Goal: Browse casually: Explore the website without a specific task or goal

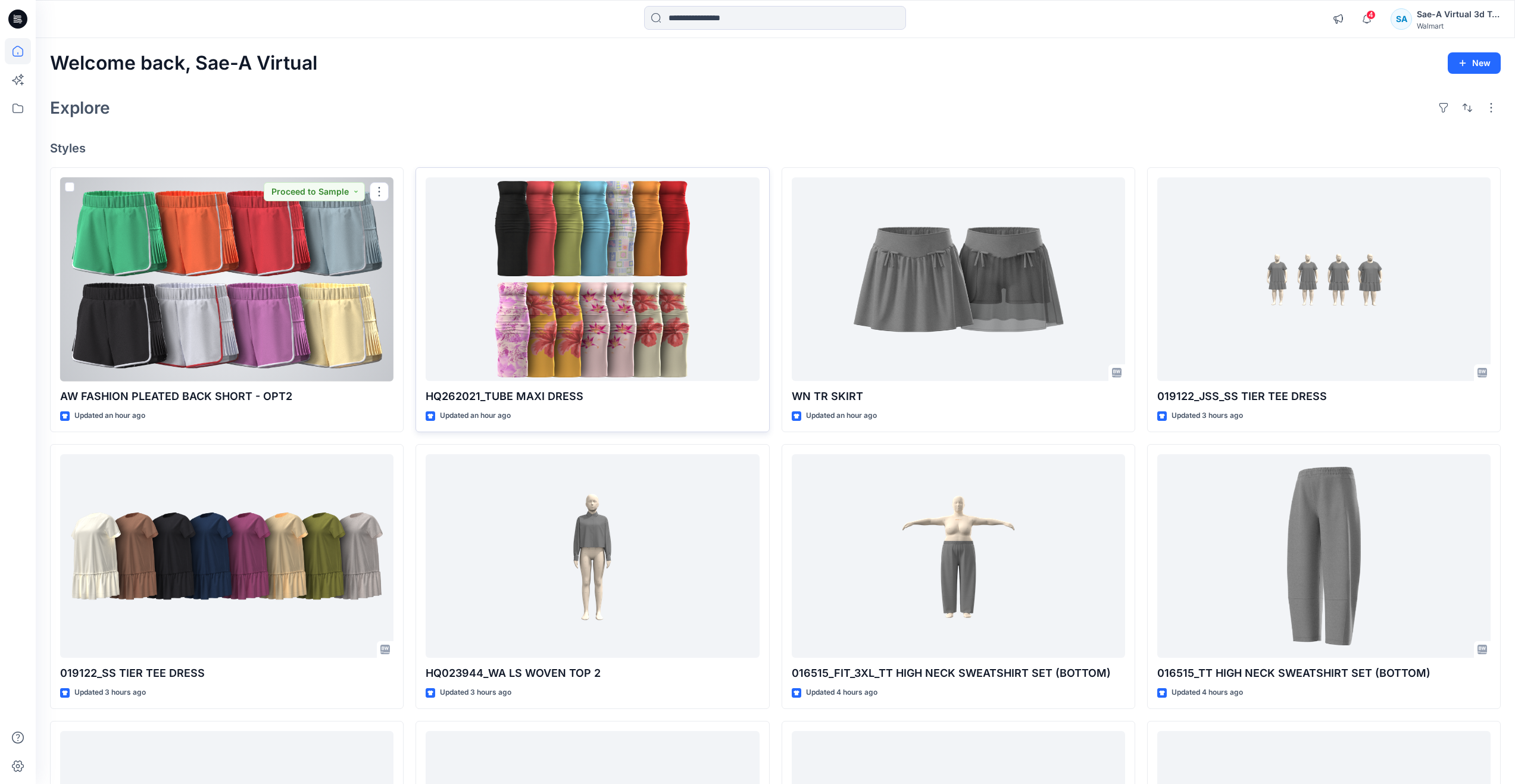
click at [500, 274] on div at bounding box center [592, 279] width 333 height 204
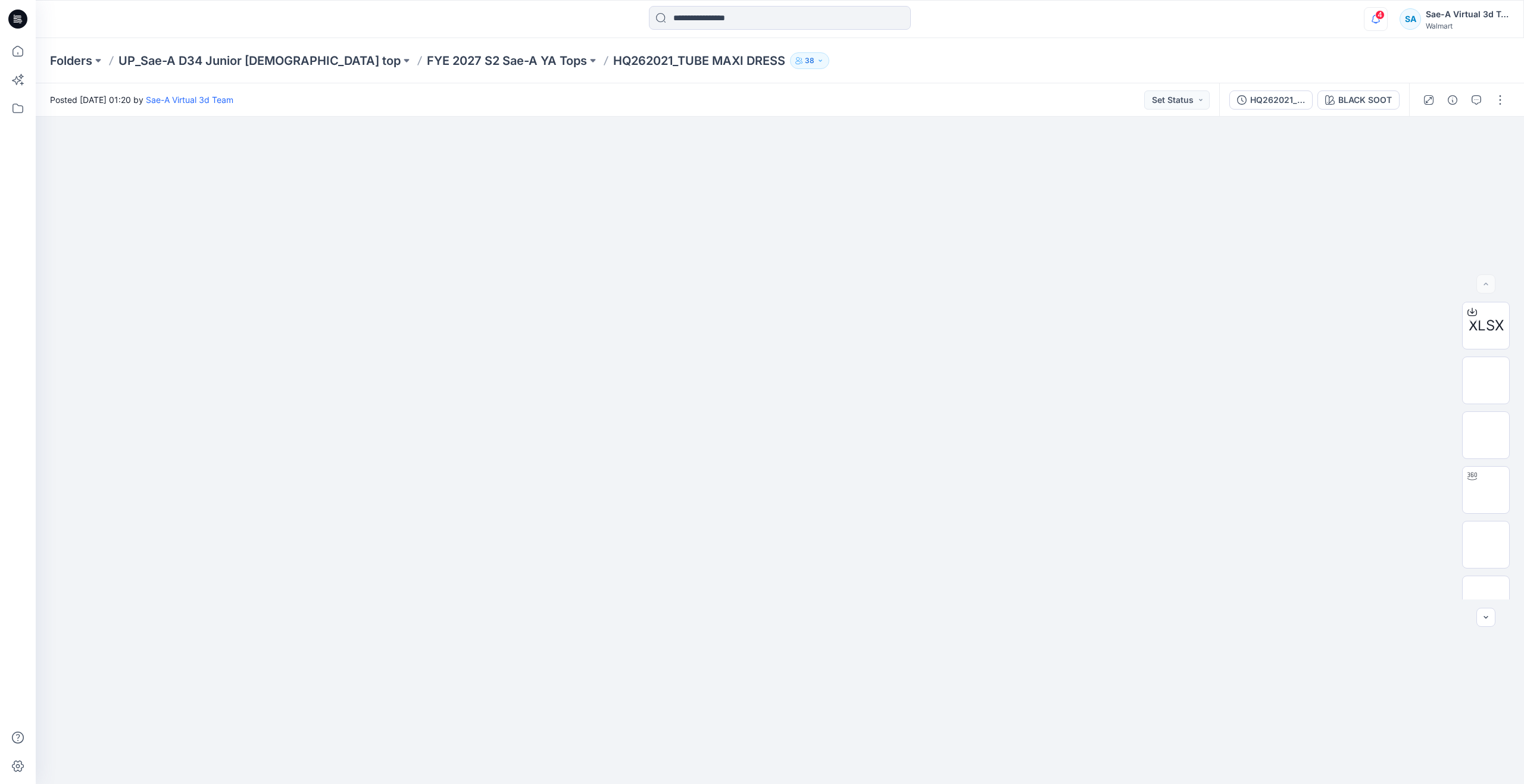
click at [1365, 23] on icon "button" at bounding box center [1376, 19] width 23 height 24
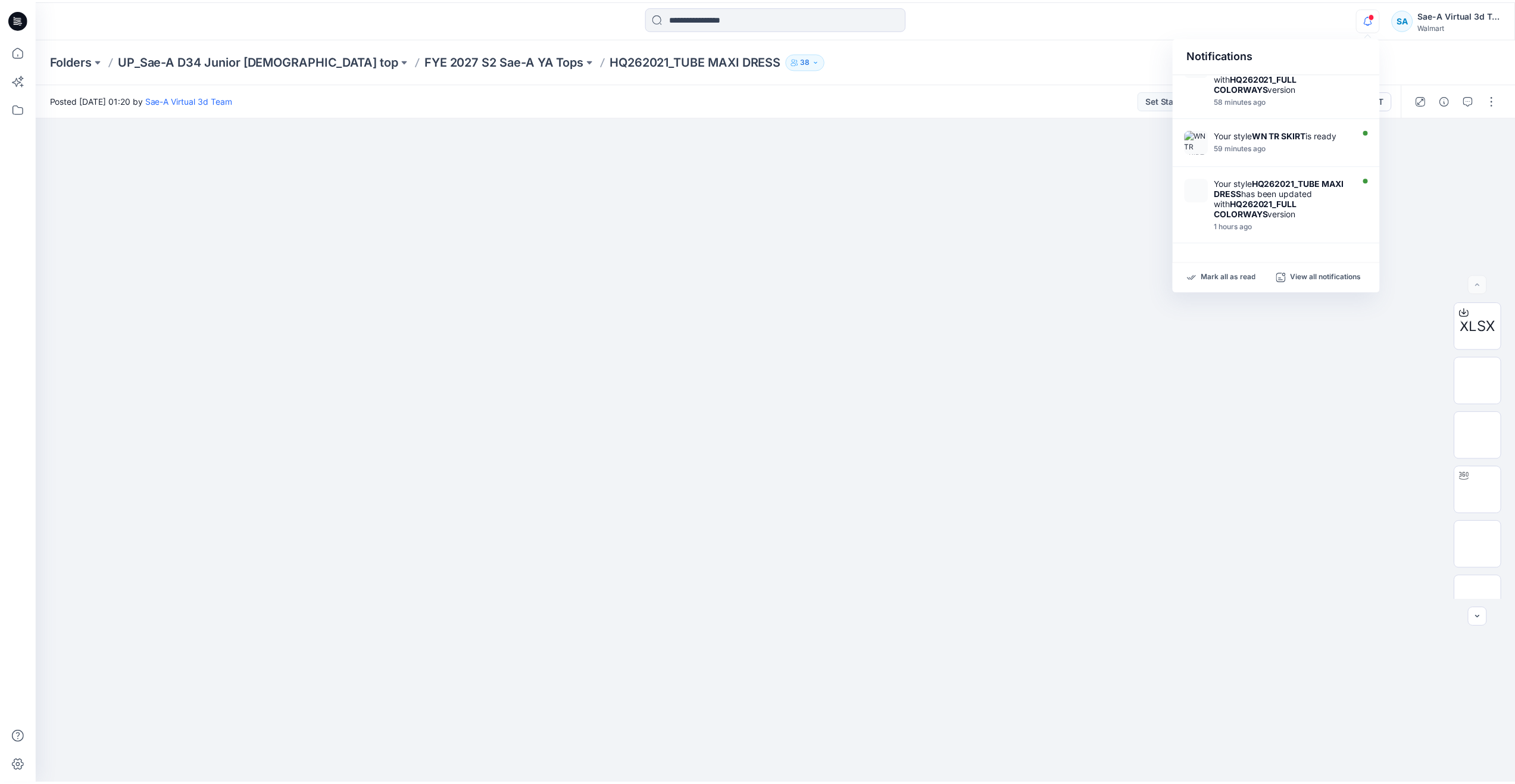
scroll to position [116, 0]
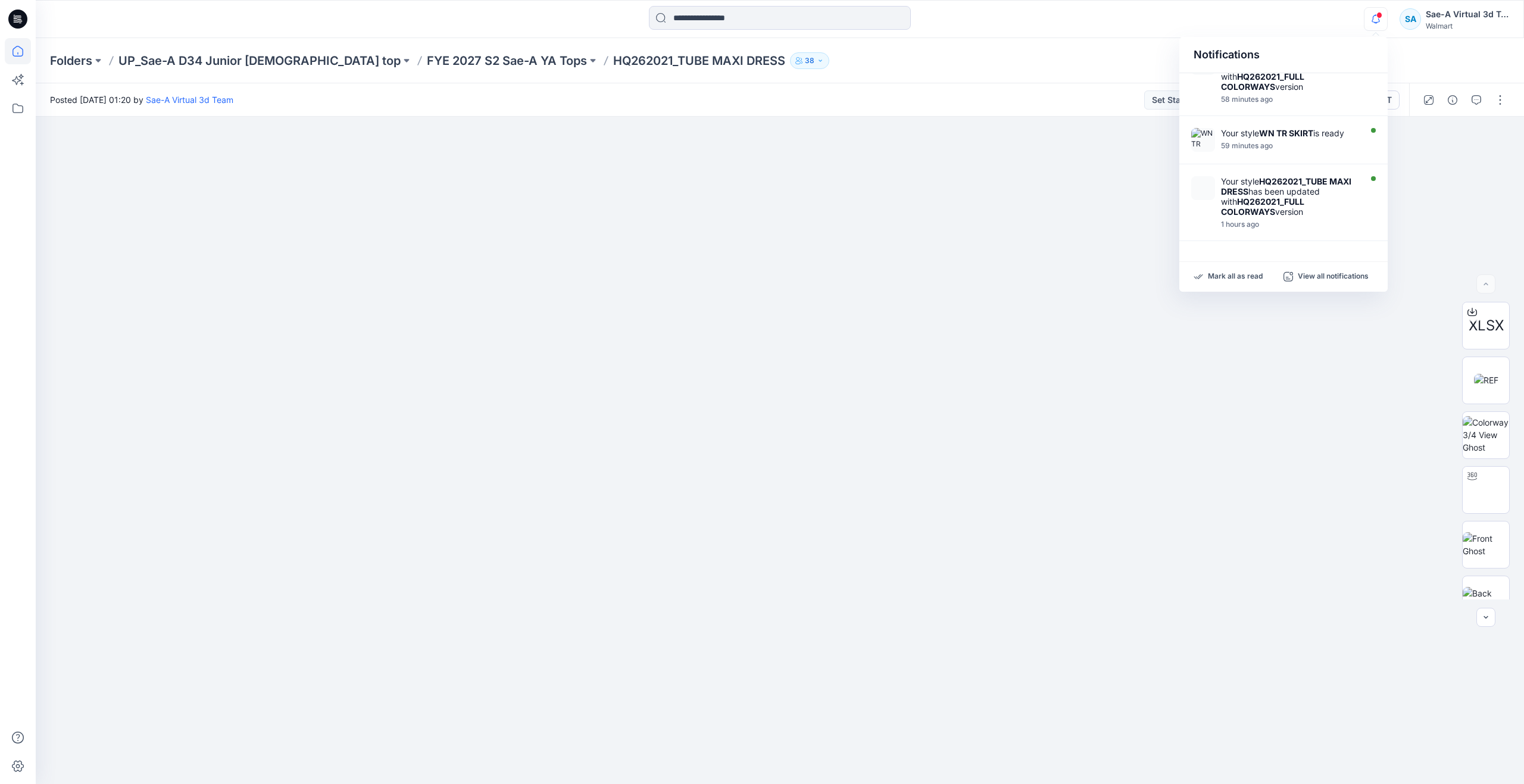
click at [15, 48] on icon at bounding box center [18, 51] width 11 height 11
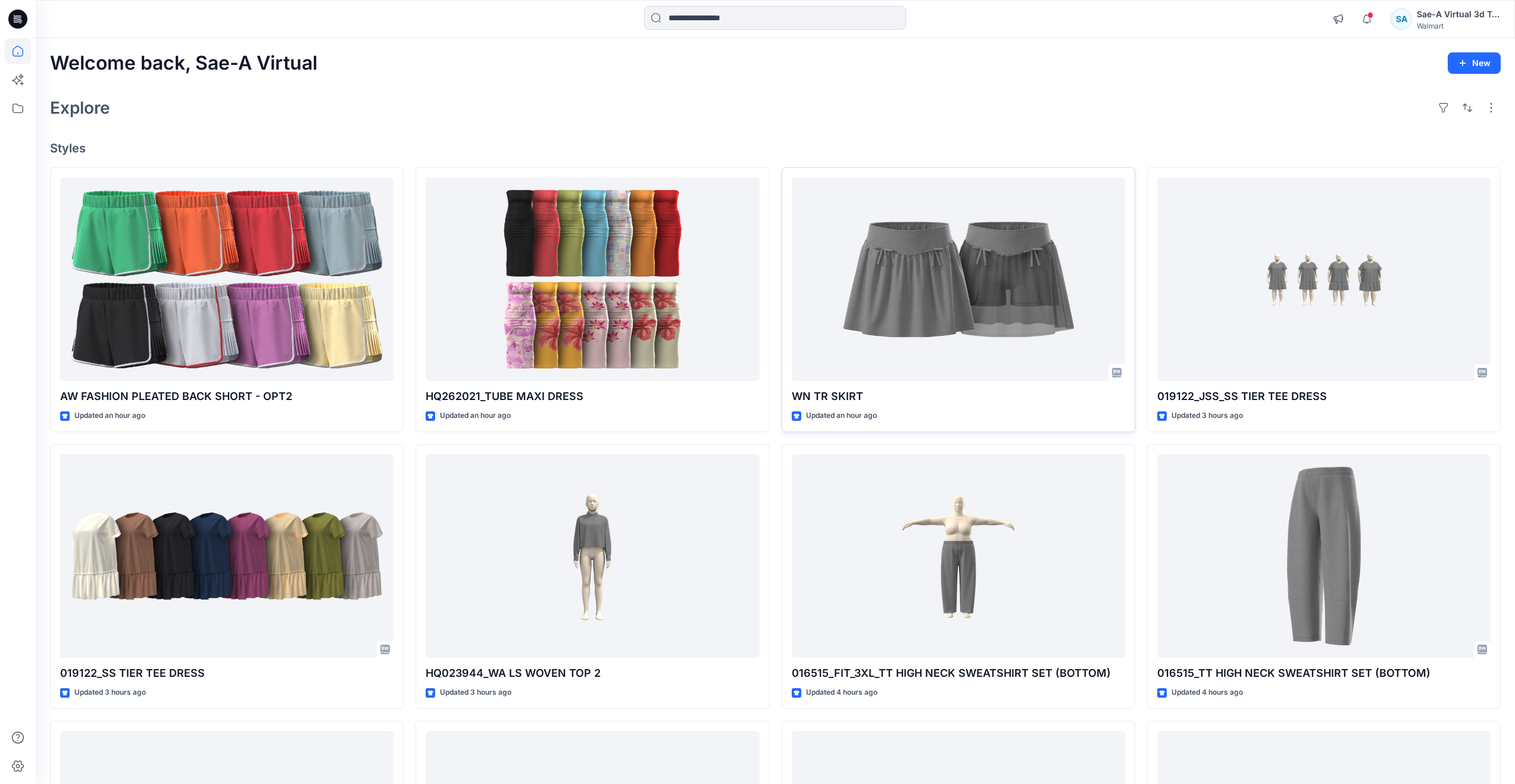
click at [900, 262] on div at bounding box center [958, 279] width 333 height 204
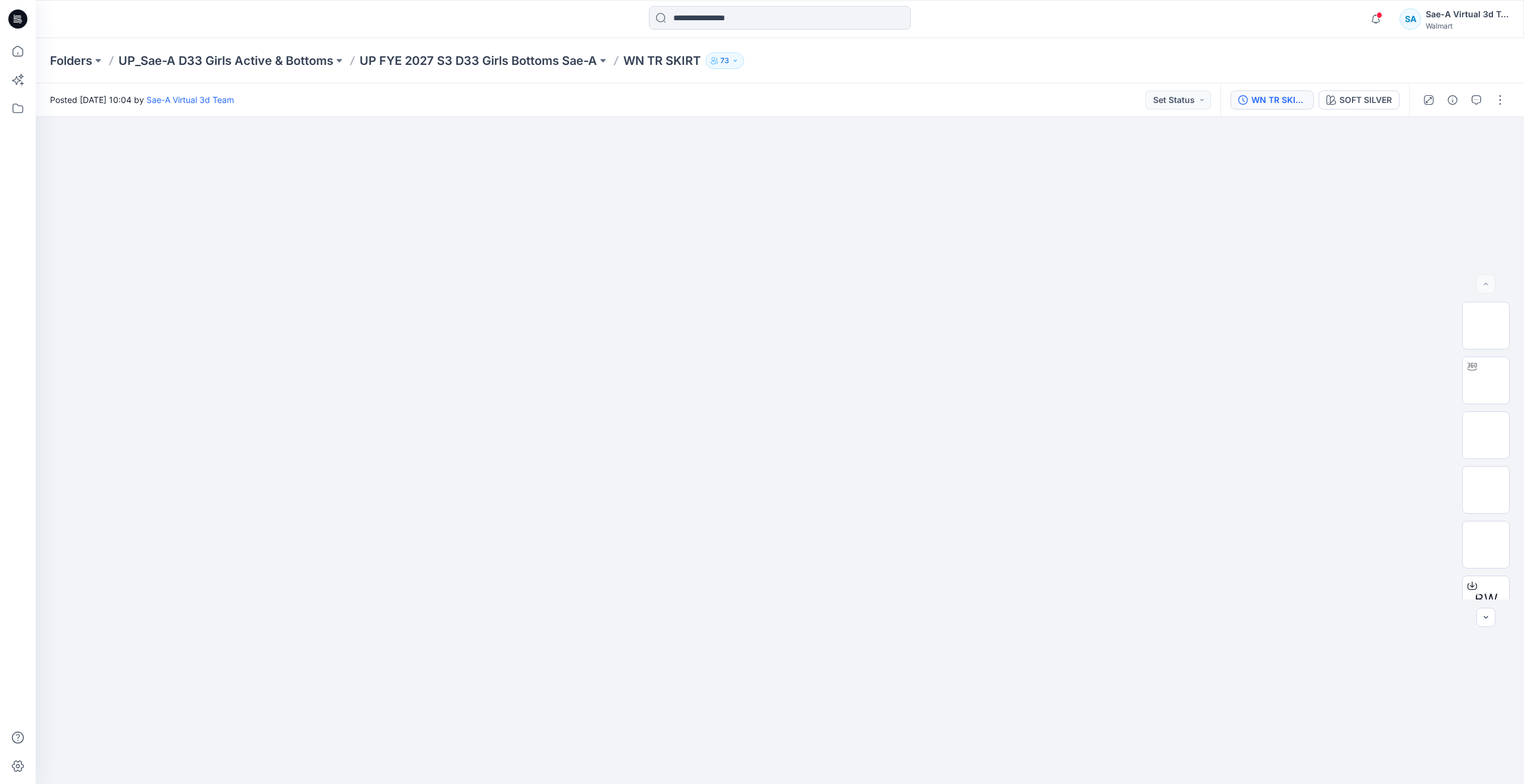
click at [1283, 91] on button "WN TR SKIRT_SOFT SILVER" at bounding box center [1272, 100] width 83 height 19
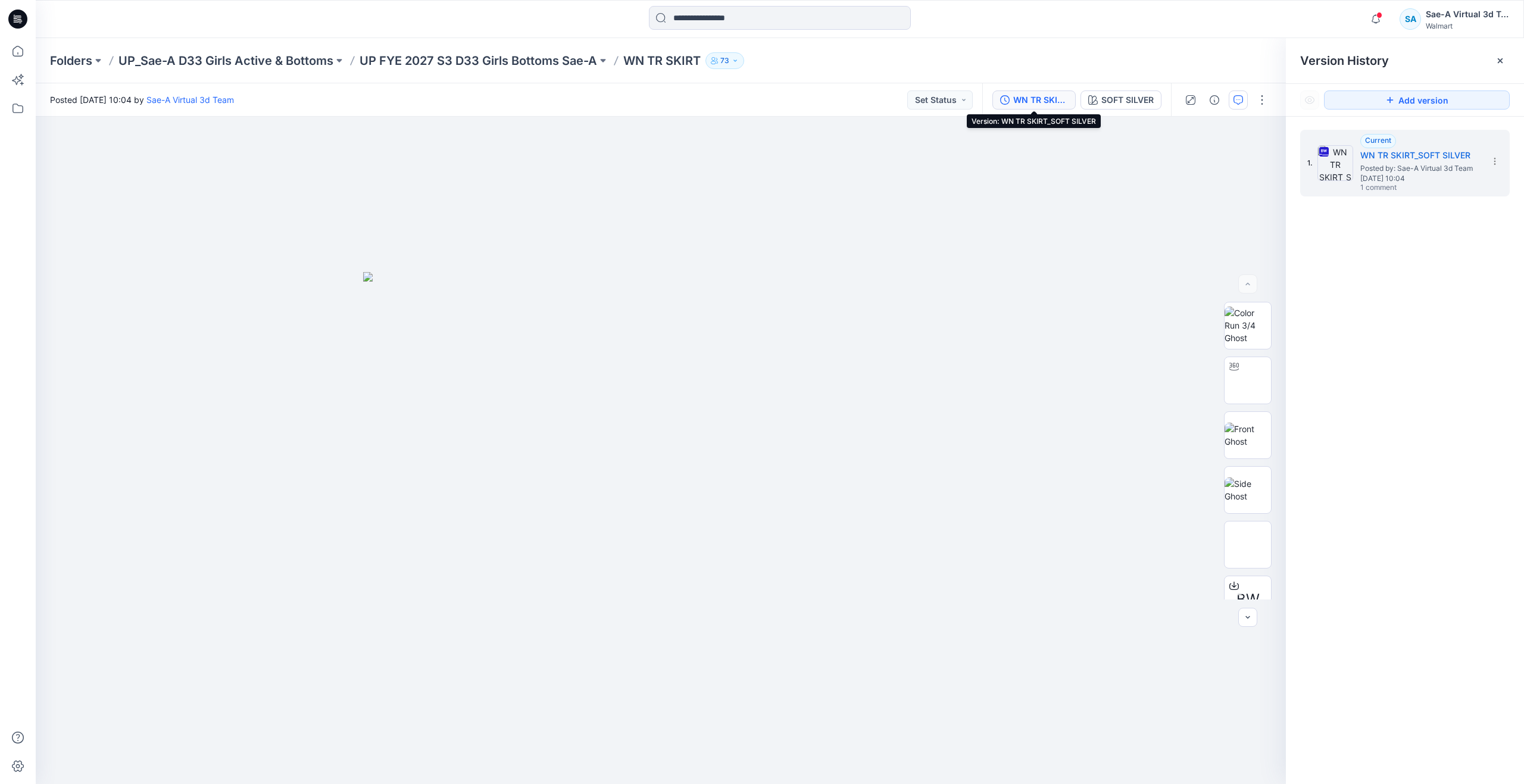
click at [1242, 95] on icon "button" at bounding box center [1238, 99] width 9 height 9
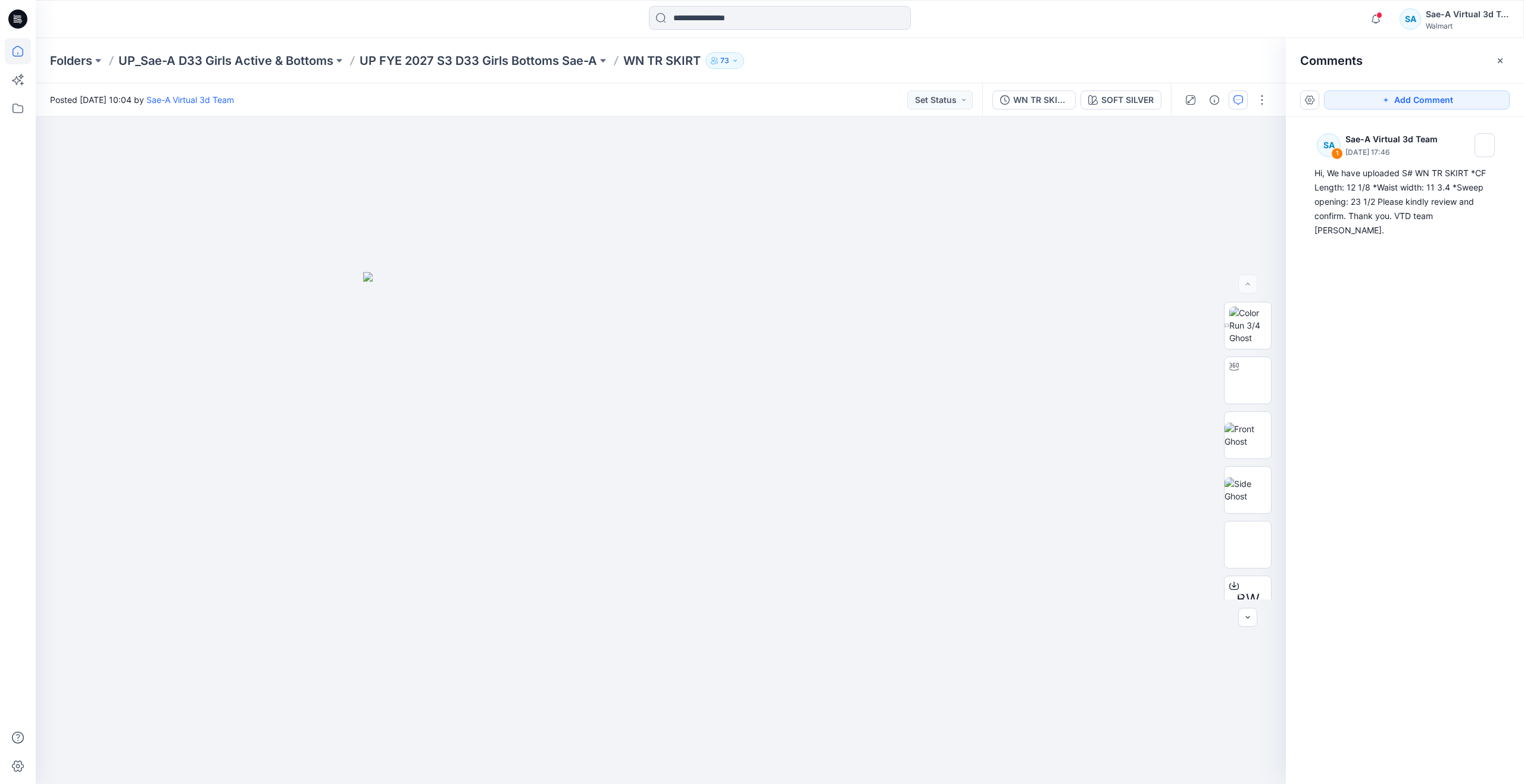
click at [27, 49] on icon at bounding box center [18, 51] width 26 height 26
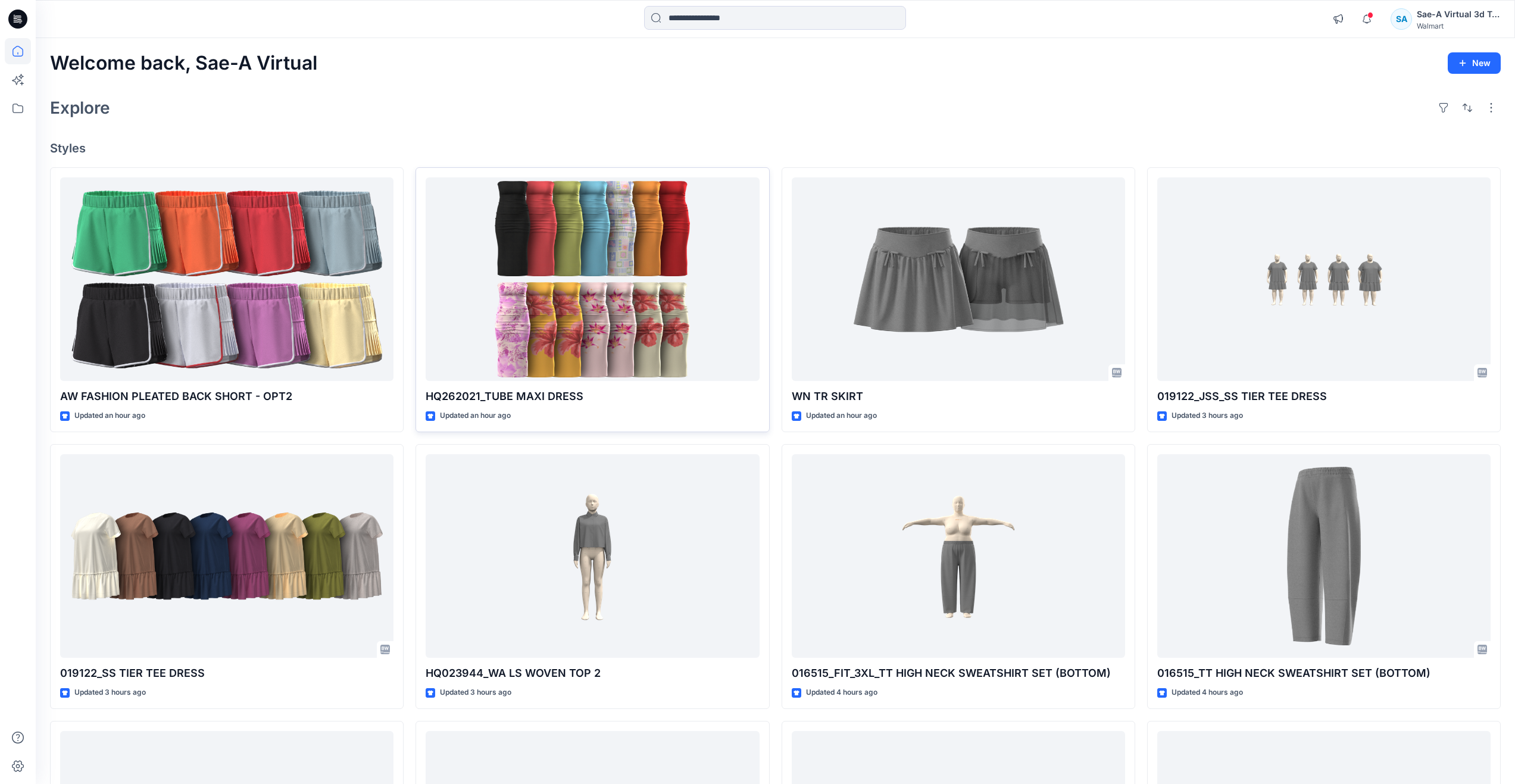
click at [558, 273] on div at bounding box center [592, 279] width 333 height 204
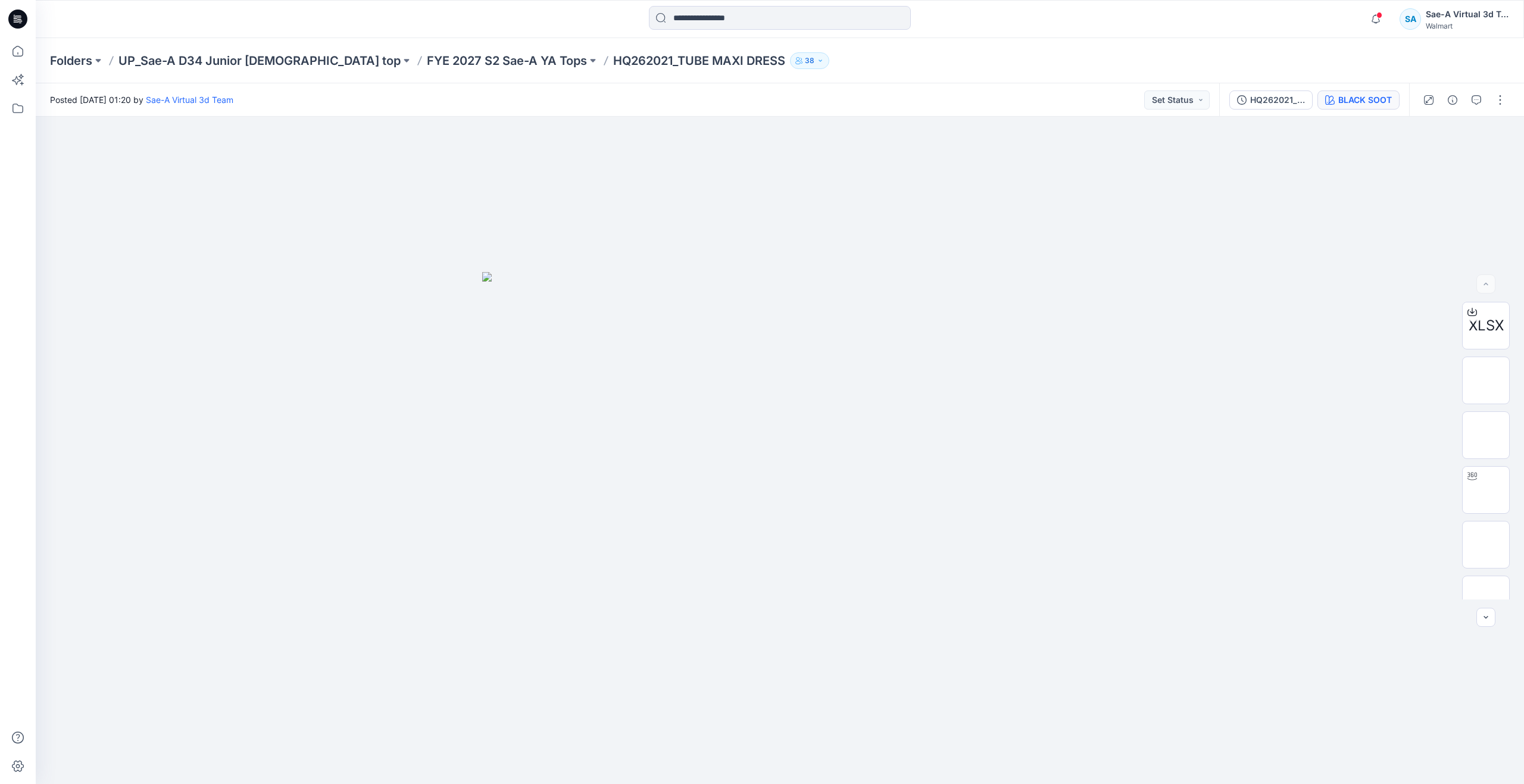
click at [1356, 97] on div "BLACK SOOT" at bounding box center [1365, 99] width 53 height 13
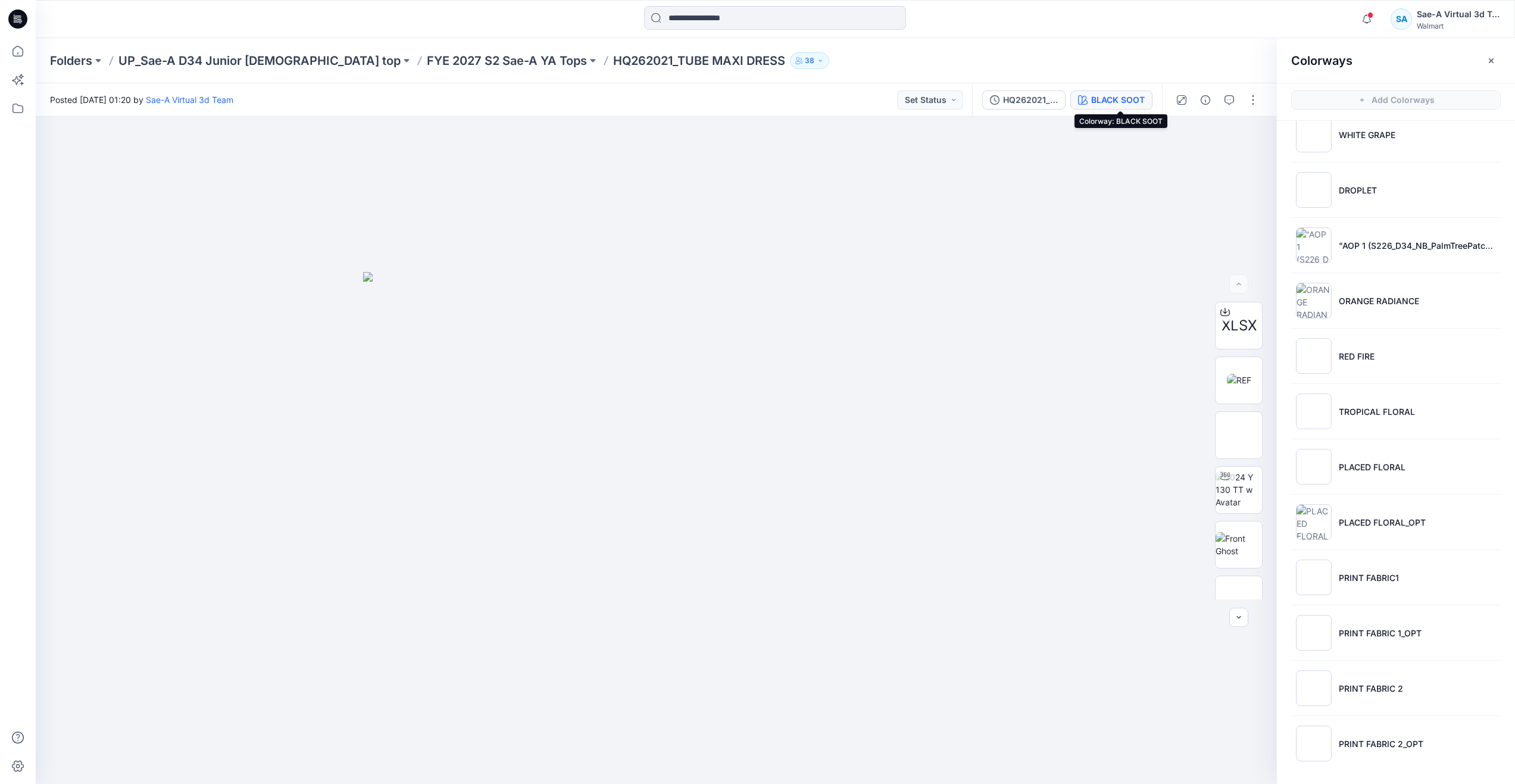
scroll to position [3, 0]
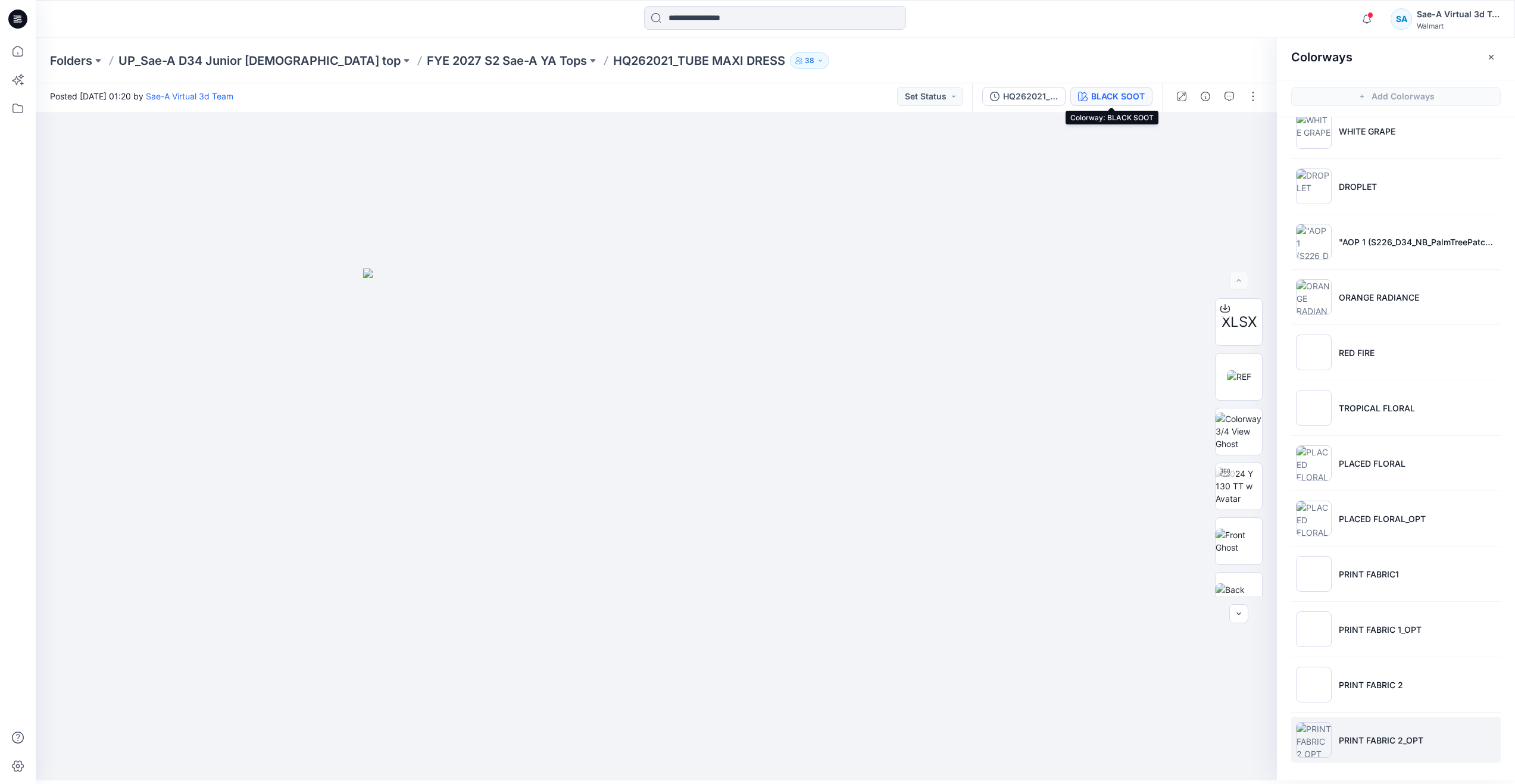
click at [1409, 734] on p "PRINT FABRIC 2_OPT" at bounding box center [1381, 740] width 85 height 13
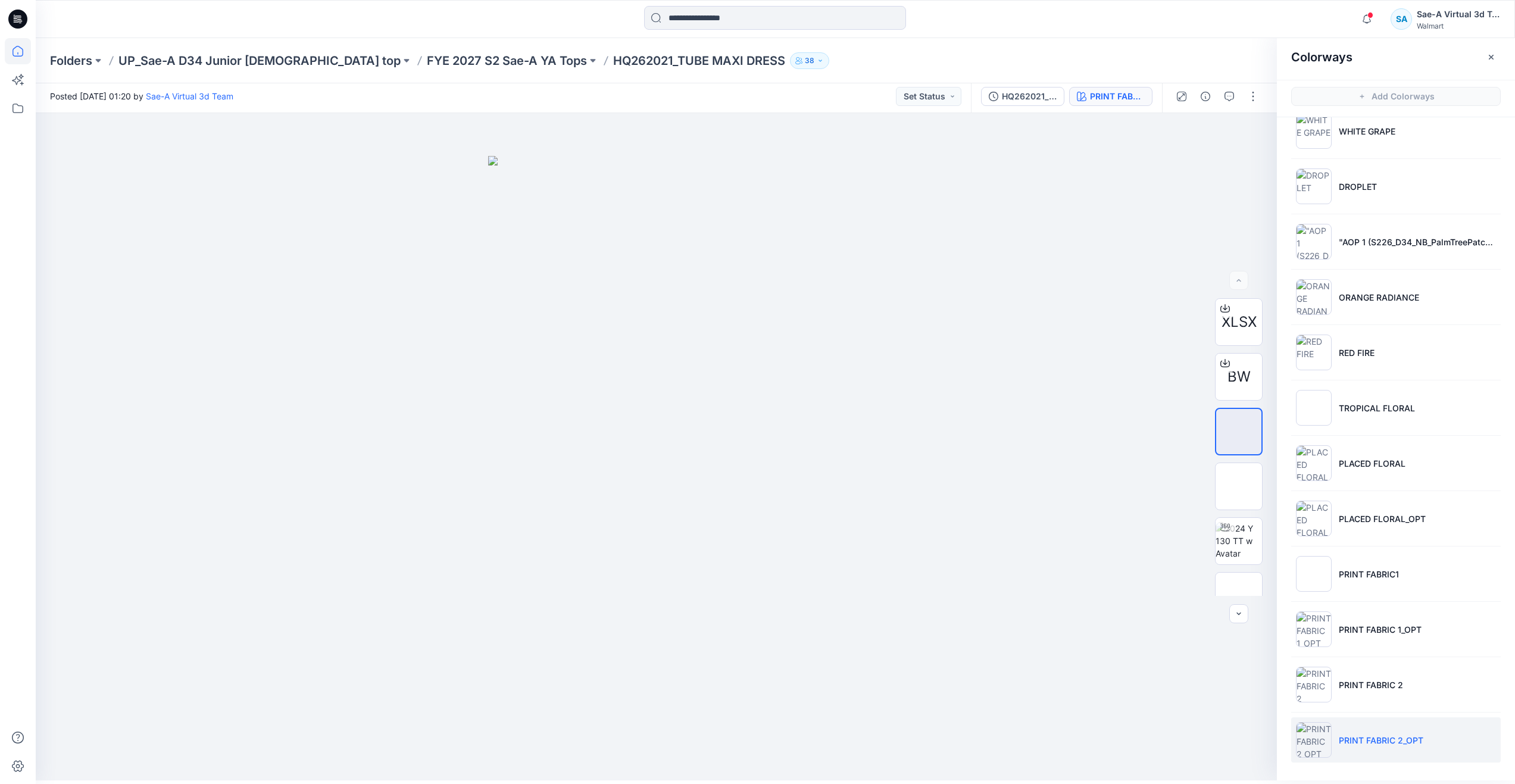
click at [16, 49] on icon at bounding box center [18, 51] width 26 height 26
